Goal: Communication & Community: Answer question/provide support

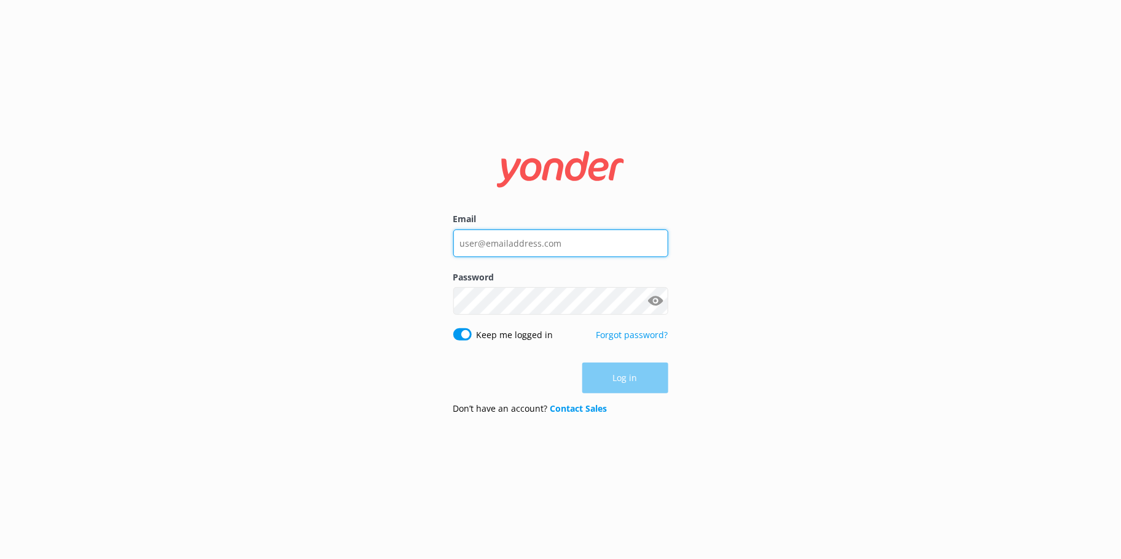
type input "[EMAIL_ADDRESS][DOMAIN_NAME]"
click at [588, 243] on input "[EMAIL_ADDRESS][DOMAIN_NAME]" at bounding box center [560, 243] width 215 height 28
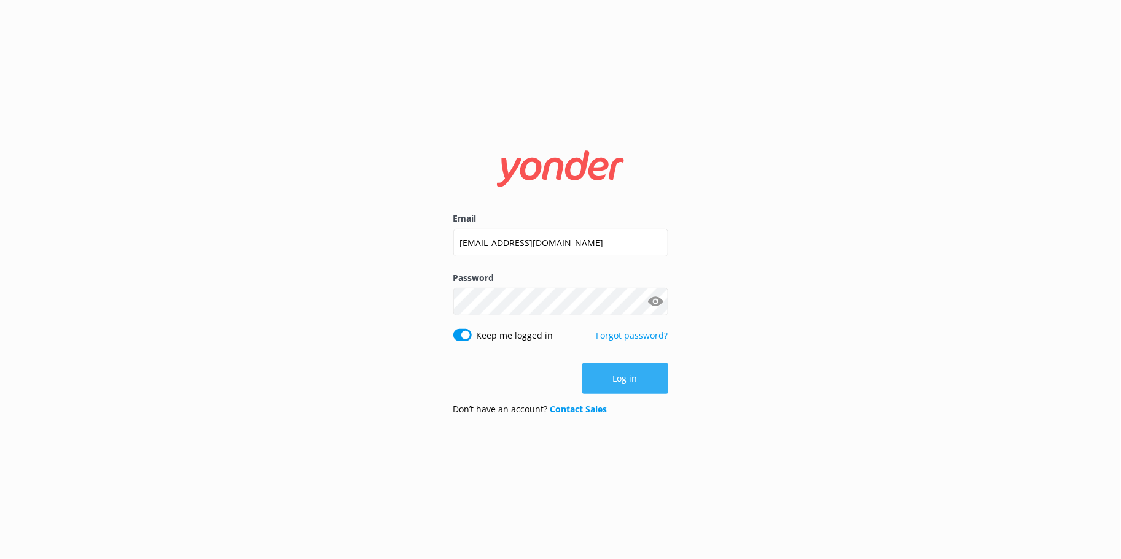
click at [609, 373] on button "Log in" at bounding box center [625, 378] width 86 height 31
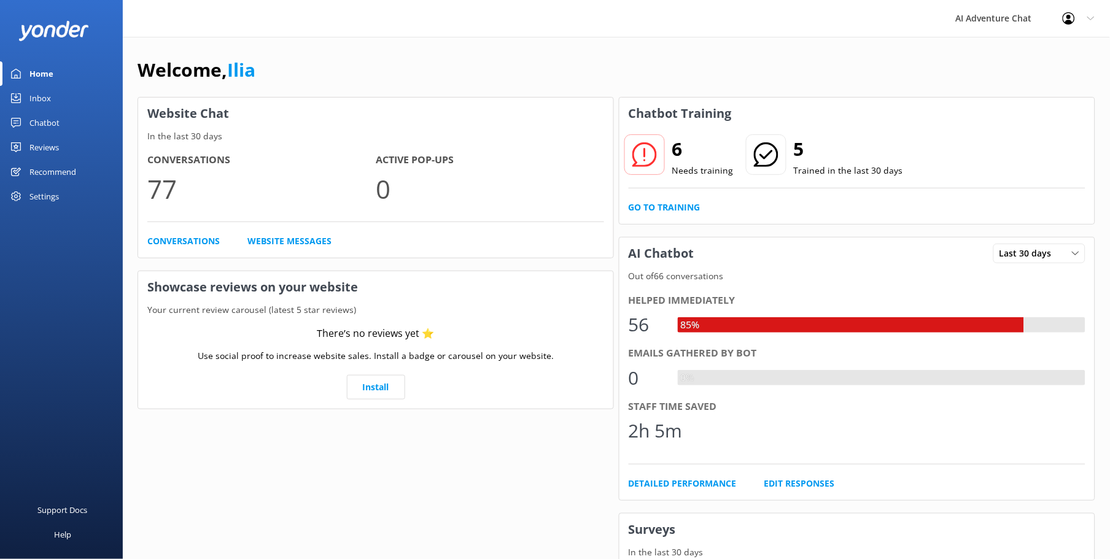
click at [26, 93] on link "Inbox" at bounding box center [61, 98] width 123 height 25
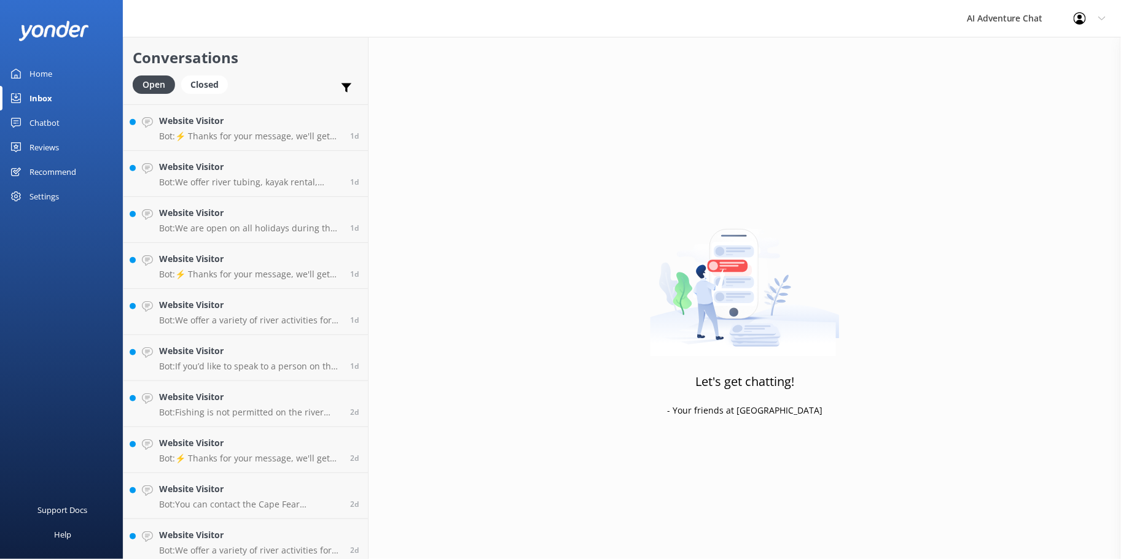
scroll to position [324, 0]
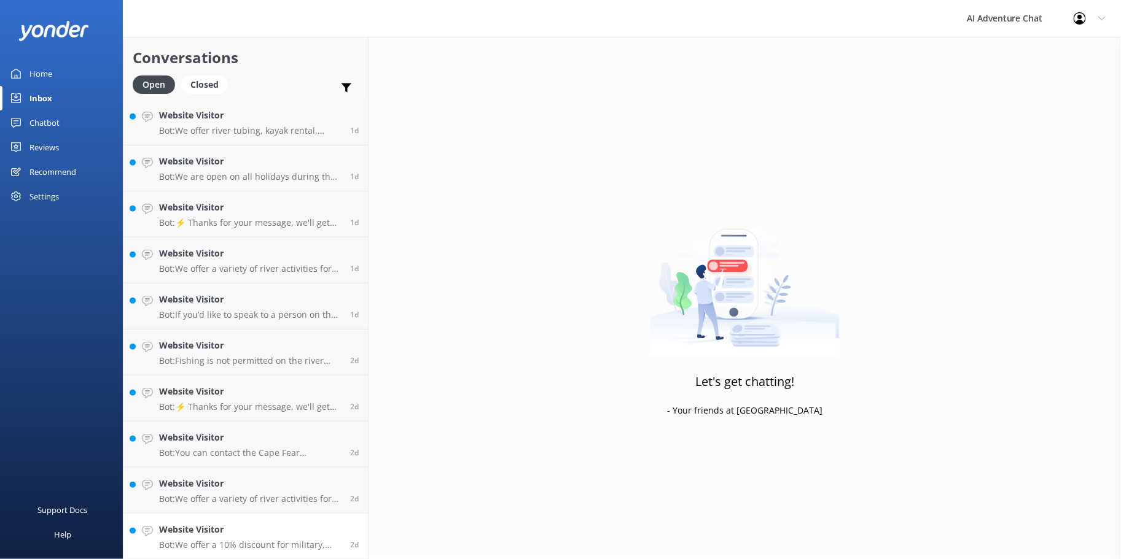
click at [272, 535] on h4 "Website Visitor" at bounding box center [250, 530] width 182 height 14
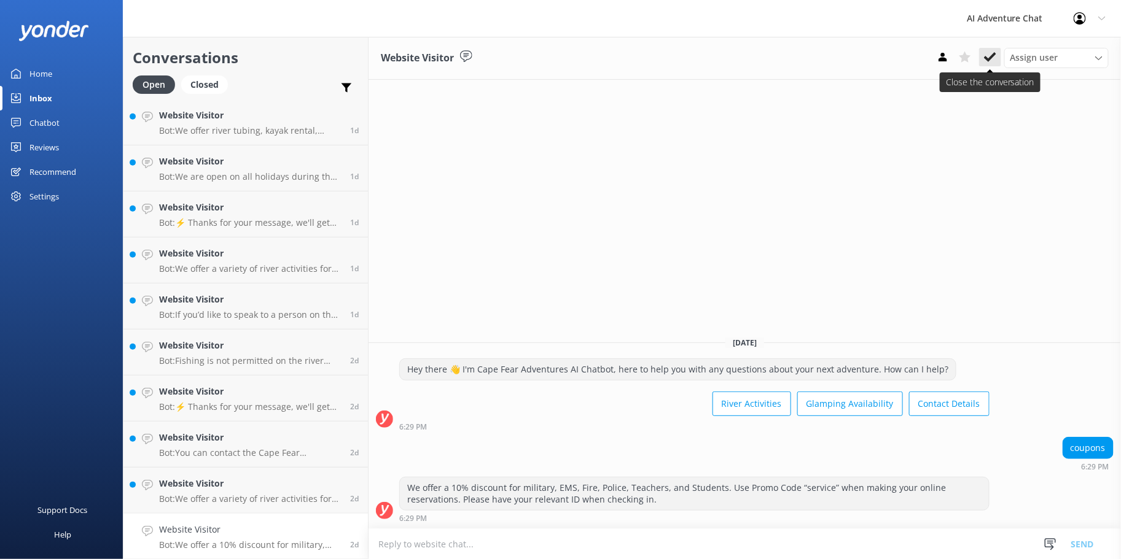
click at [996, 54] on icon at bounding box center [990, 57] width 12 height 12
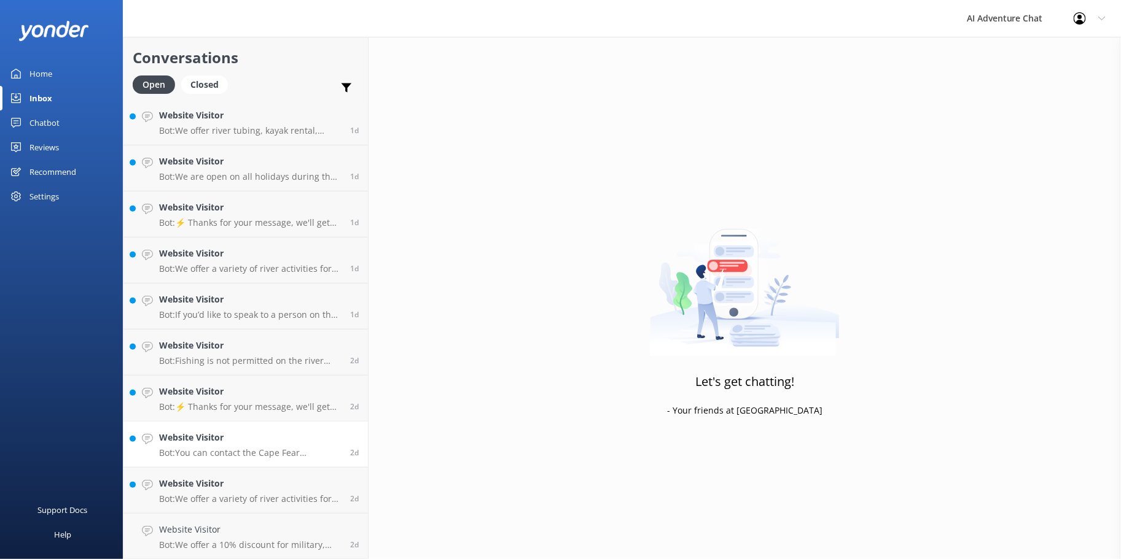
scroll to position [278, 0]
click at [238, 532] on h4 "Website Visitor" at bounding box center [250, 530] width 182 height 14
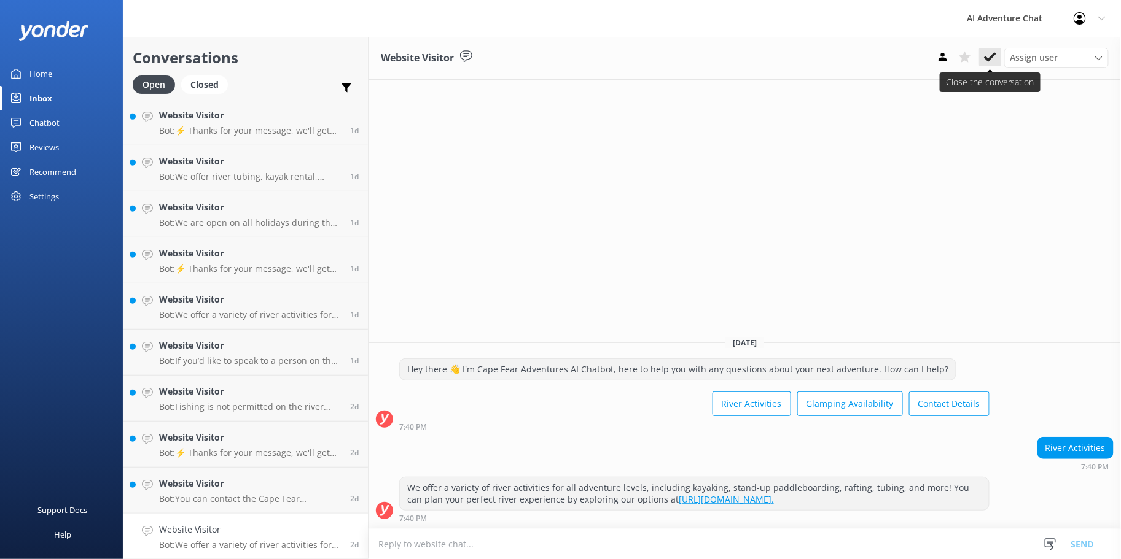
click at [985, 60] on icon at bounding box center [990, 57] width 12 height 12
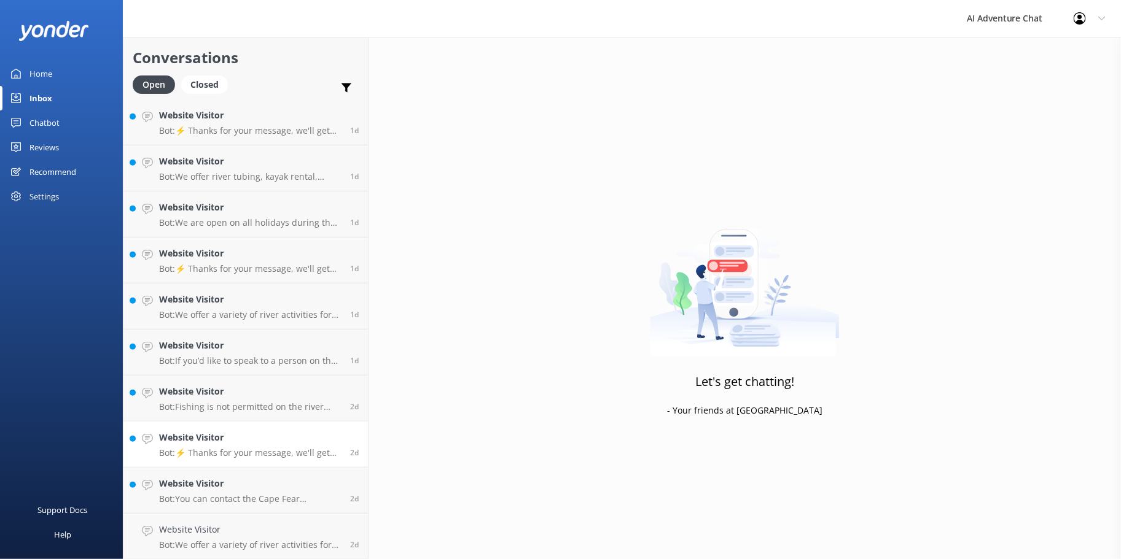
scroll to position [232, 0]
click at [218, 530] on h4 "Website Visitor" at bounding box center [250, 530] width 182 height 14
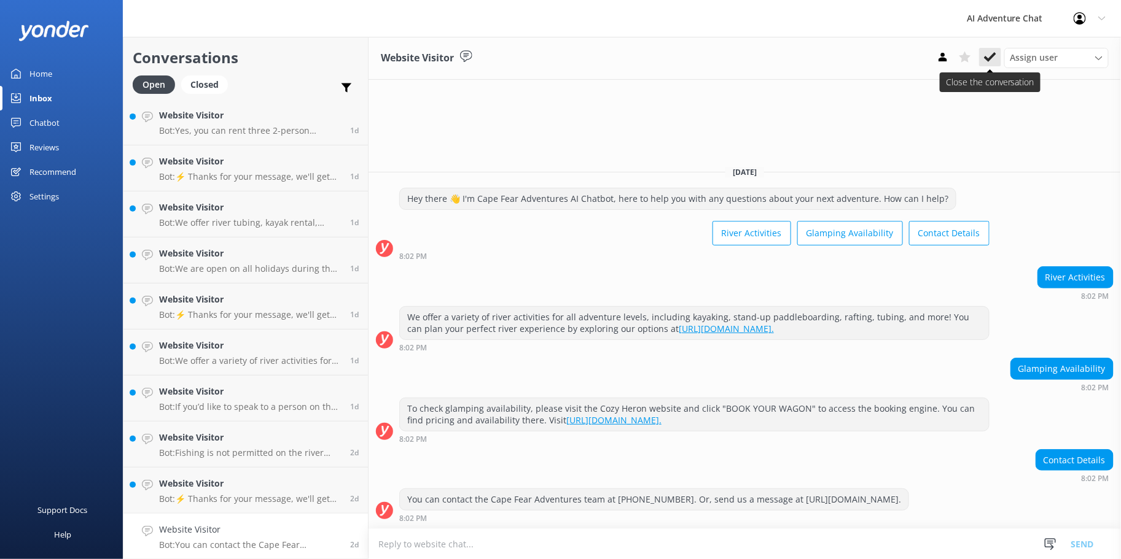
click at [990, 58] on use at bounding box center [990, 57] width 12 height 10
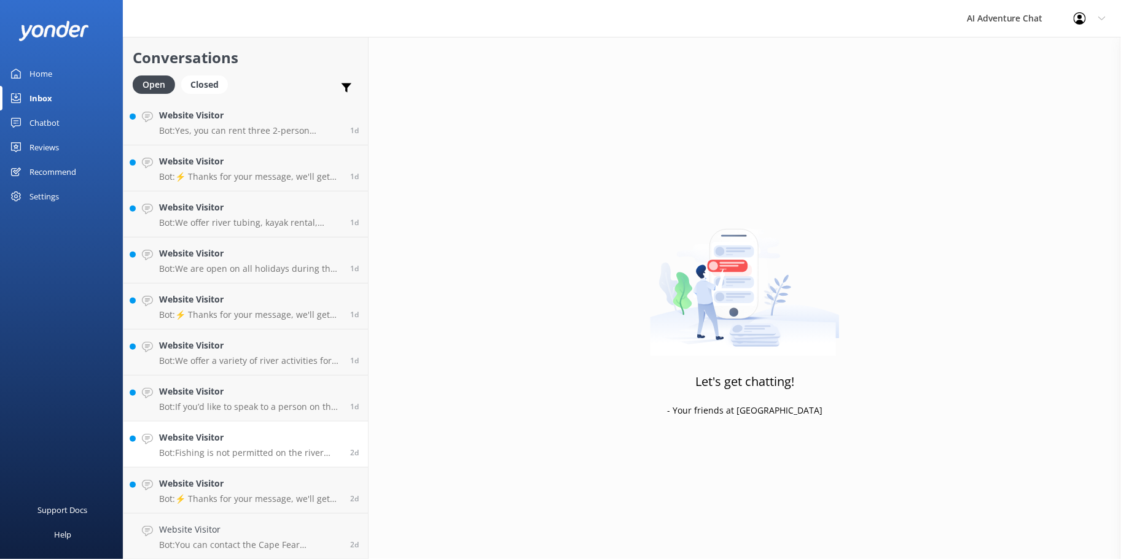
scroll to position [186, 0]
click at [233, 534] on h4 "Website Visitor" at bounding box center [250, 530] width 182 height 14
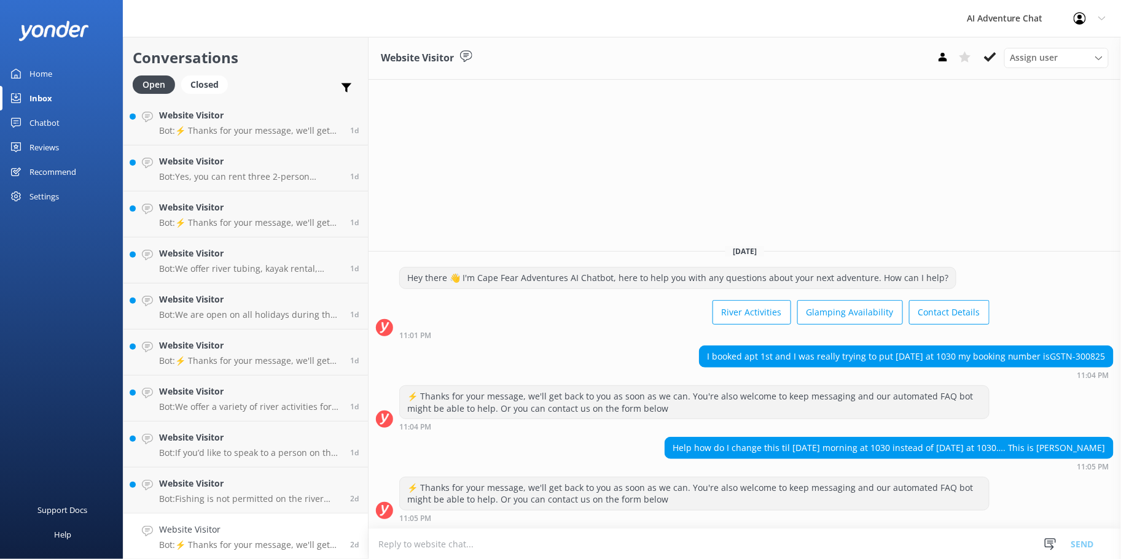
drag, startPoint x: 1053, startPoint y: 354, endPoint x: 1104, endPoint y: 354, distance: 51.0
click at [1104, 354] on div "I booked apt 1st and I was really trying to put [DATE] at 1030 my booking numbe…" at bounding box center [905, 356] width 413 height 21
copy div "GSTN-300825"
